Goal: Transaction & Acquisition: Purchase product/service

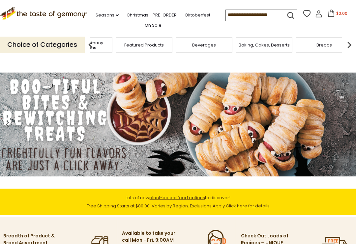
click at [54, 45] on div "Food By Category" at bounding box center [24, 44] width 60 height 15
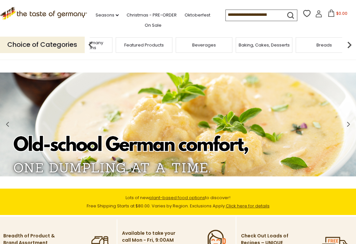
click at [86, 47] on img at bounding box center [90, 44] width 13 height 13
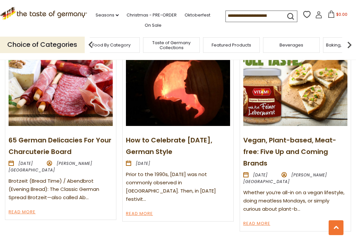
scroll to position [707, 0]
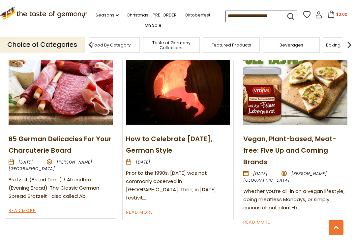
click at [21, 145] on link "65 German Delicacies For Your Charcuterie Board" at bounding box center [60, 144] width 103 height 21
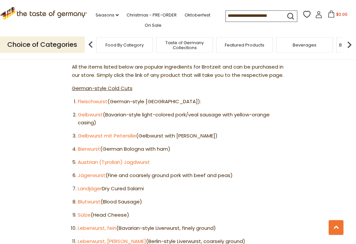
scroll to position [530, 0]
click at [86, 98] on link "Fleischwurst" at bounding box center [93, 101] width 30 height 7
click at [226, 20] on input at bounding box center [254, 15] width 56 height 9
paste input "**********"
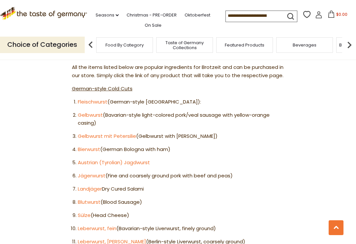
type input "**********"
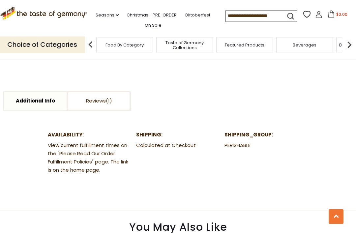
scroll to position [290, 0]
click at [81, 100] on link "Reviews" at bounding box center [98, 101] width 63 height 19
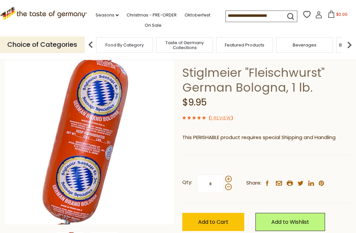
scroll to position [37, 0]
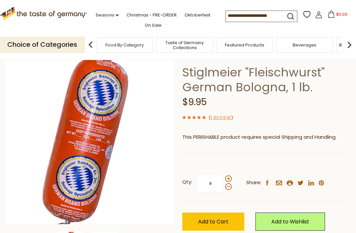
click at [30, 177] on img at bounding box center [89, 139] width 169 height 169
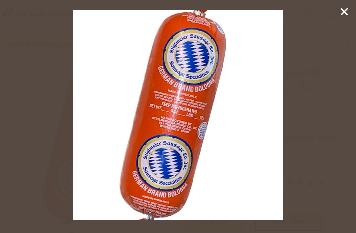
click at [25, 156] on div at bounding box center [178, 116] width 356 height 233
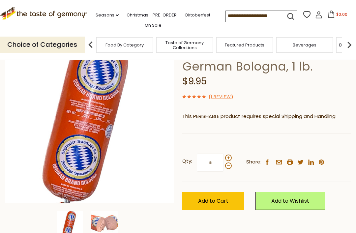
scroll to position [58, 0]
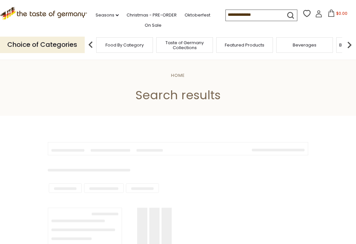
type input "**********"
